Goal: Transaction & Acquisition: Purchase product/service

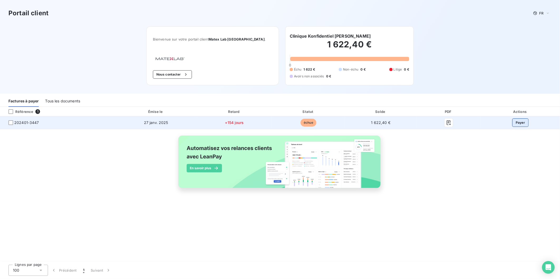
click at [518, 123] on button "Payer" at bounding box center [520, 123] width 16 height 8
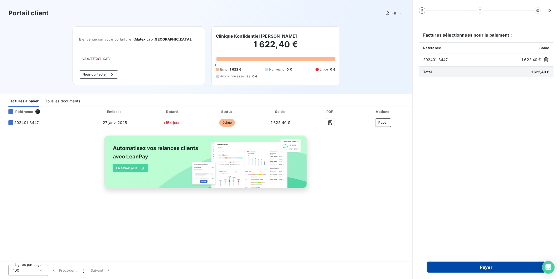
click at [472, 271] on button "Payer" at bounding box center [486, 267] width 118 height 11
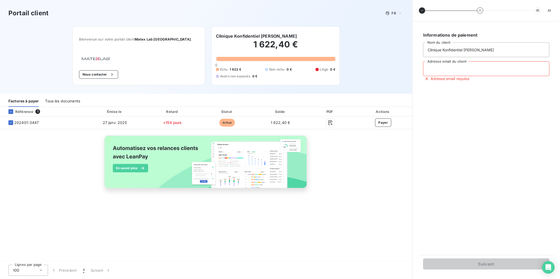
click at [471, 70] on input "Adresse email du client" at bounding box center [486, 68] width 126 height 15
type input "alvaro-dossantos@matexlab.com"
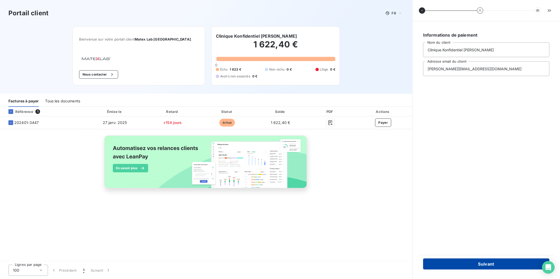
click at [479, 264] on button "Suivant" at bounding box center [486, 264] width 126 height 11
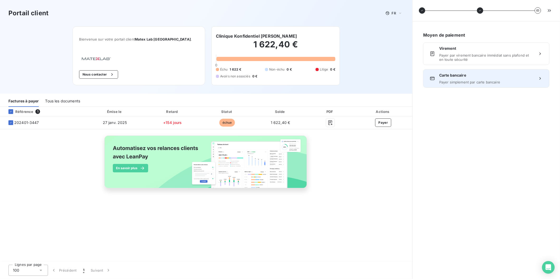
click at [499, 82] on span "Payer simplement par carte bancaire" at bounding box center [486, 82] width 94 height 4
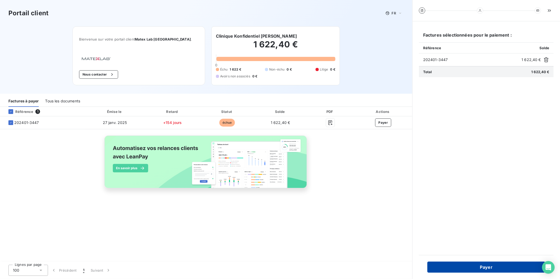
click at [486, 270] on button "Payer" at bounding box center [486, 267] width 118 height 11
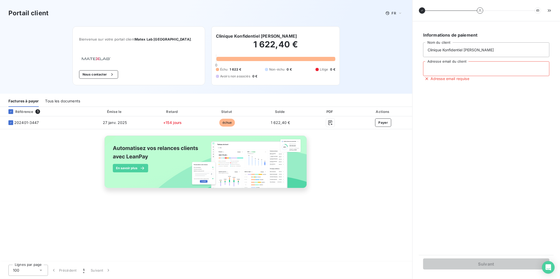
click at [444, 72] on input "Adresse email du client" at bounding box center [486, 68] width 126 height 15
type input "alvaro-dossantos@matexlab.com"
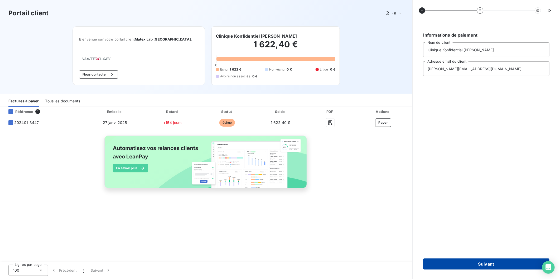
click at [473, 267] on button "Suivant" at bounding box center [486, 264] width 126 height 11
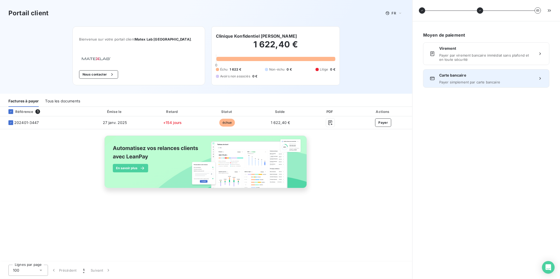
click at [468, 76] on span "Carte bancaire" at bounding box center [486, 75] width 94 height 5
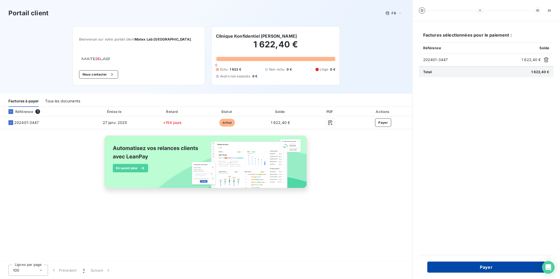
click at [479, 269] on button "Payer" at bounding box center [486, 267] width 118 height 11
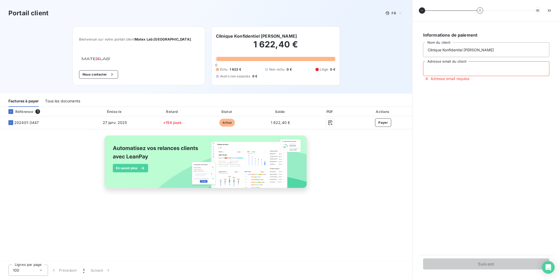
click at [445, 75] on input "Adresse email du client" at bounding box center [486, 68] width 126 height 15
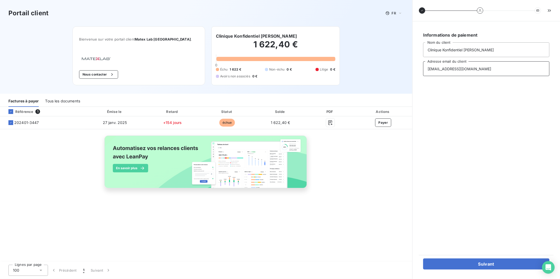
type input "alvaro-dossantos@matexlab.com"
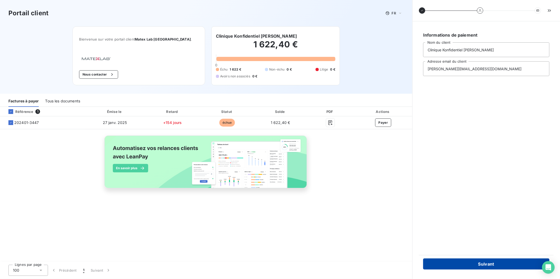
click at [492, 263] on button "Suivant" at bounding box center [486, 264] width 126 height 11
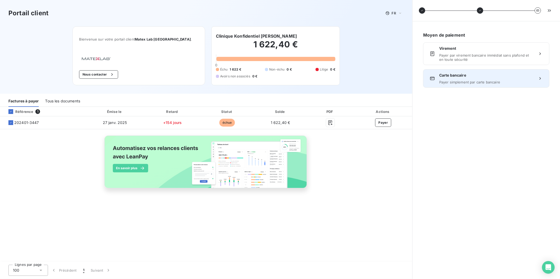
click at [473, 80] on span "Payer simplement par carte bancaire" at bounding box center [486, 82] width 94 height 4
